Goal: Navigation & Orientation: Find specific page/section

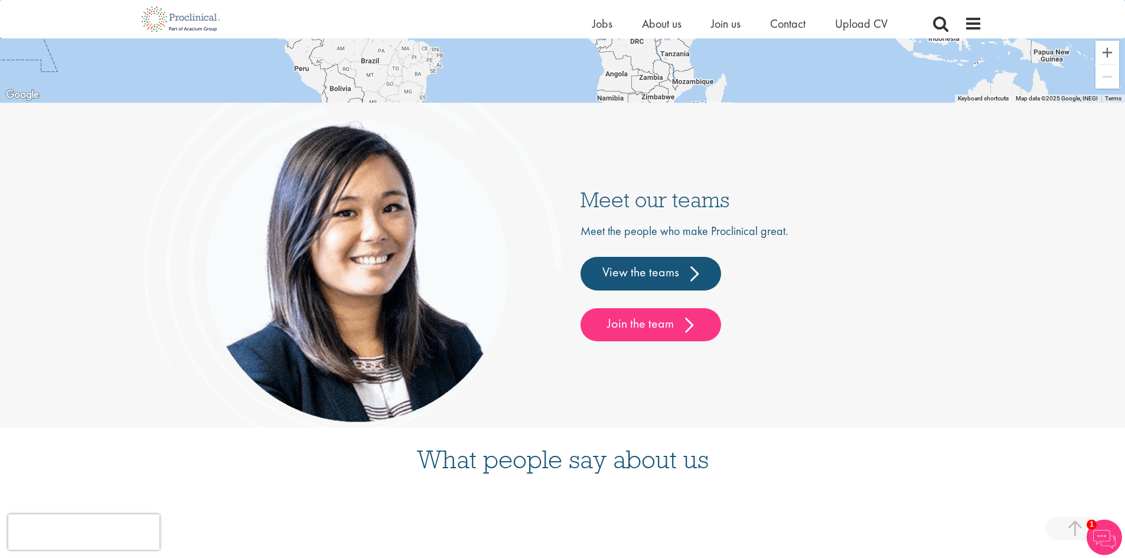
scroll to position [2893, 0]
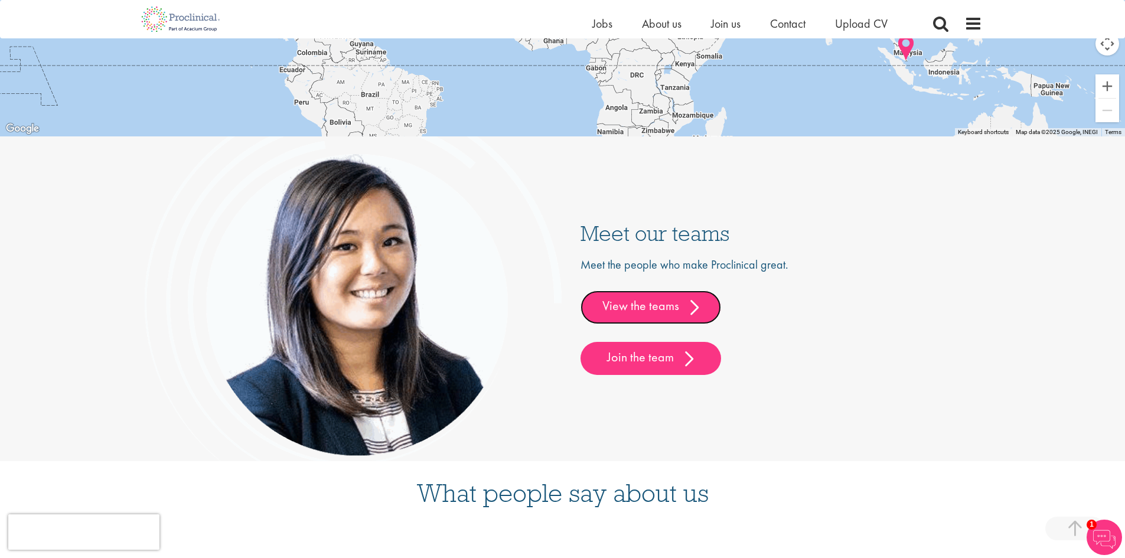
click at [637, 304] on link "View the teams" at bounding box center [650, 306] width 141 height 33
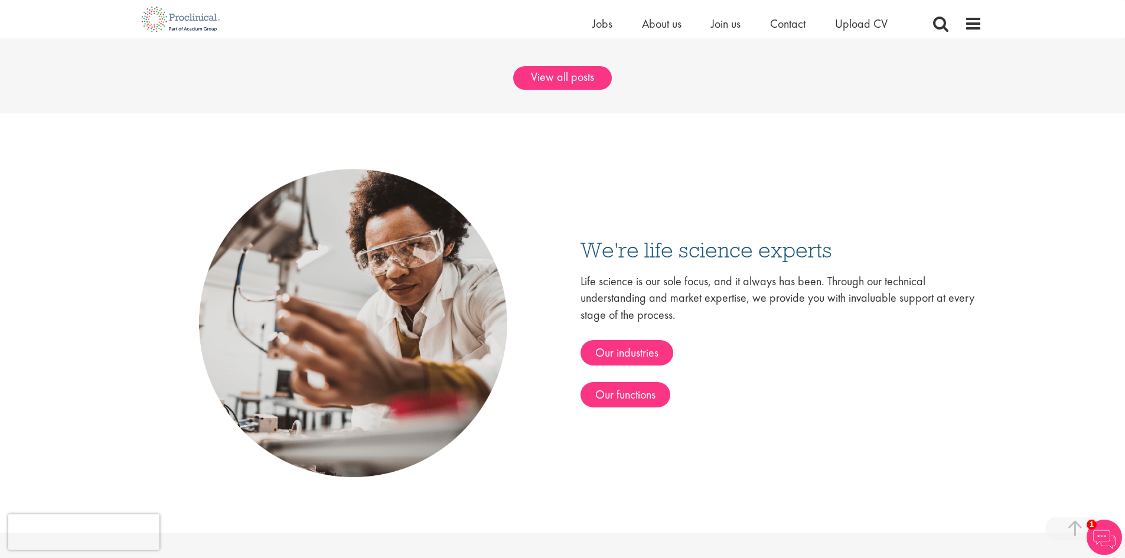
scroll to position [2007, 0]
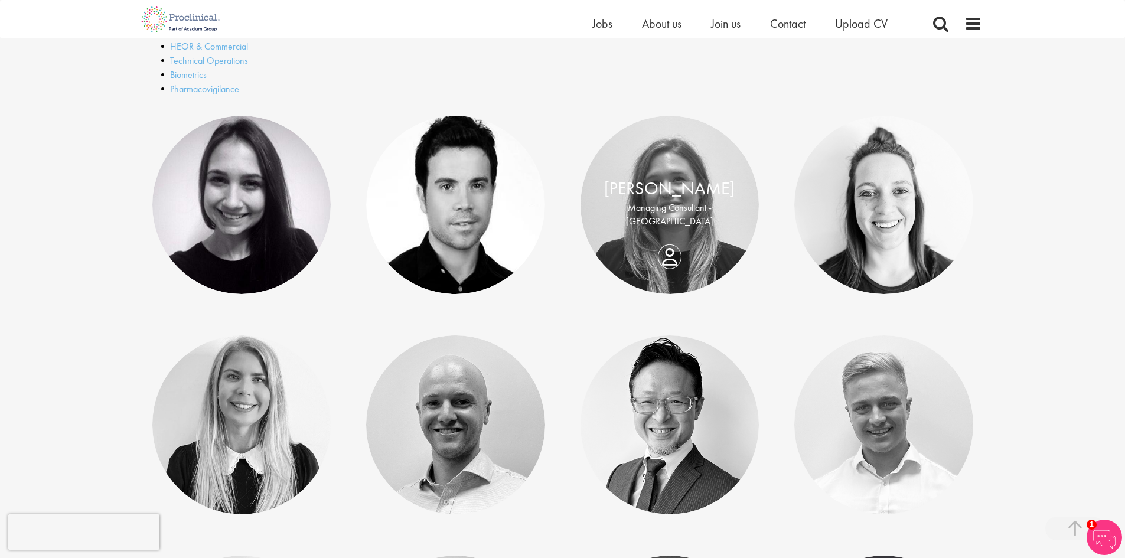
scroll to position [531, 0]
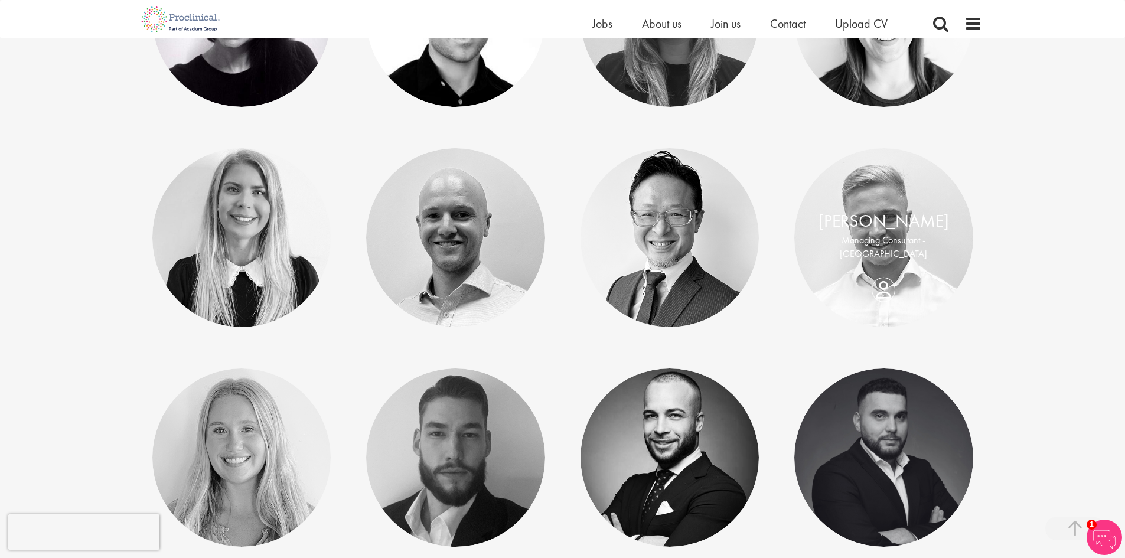
scroll to position [708, 0]
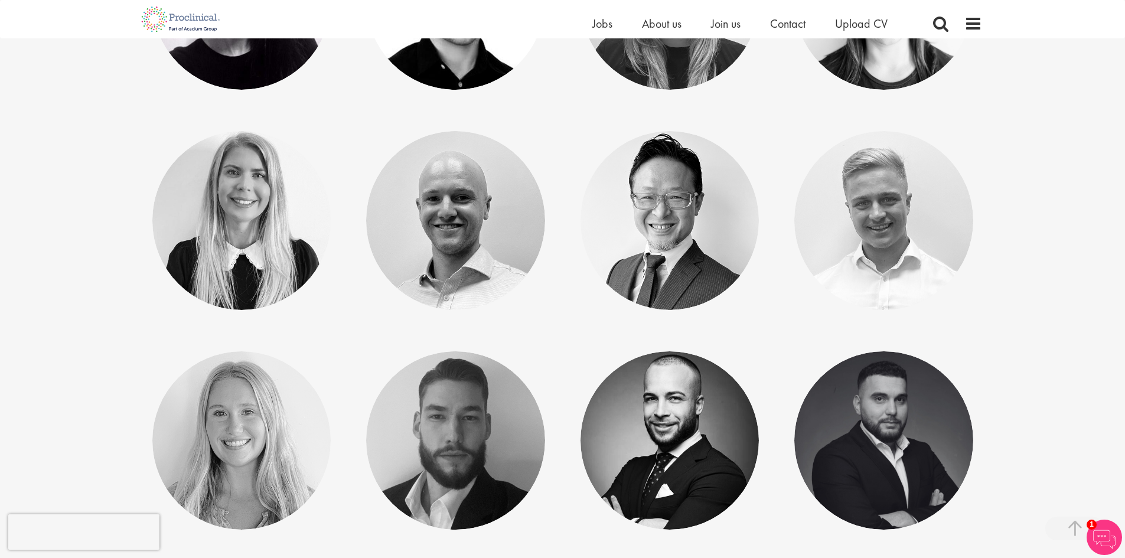
click at [979, 374] on div "[PERSON_NAME] Consultant" at bounding box center [883, 440] width 214 height 179
